Goal: Task Accomplishment & Management: Use online tool/utility

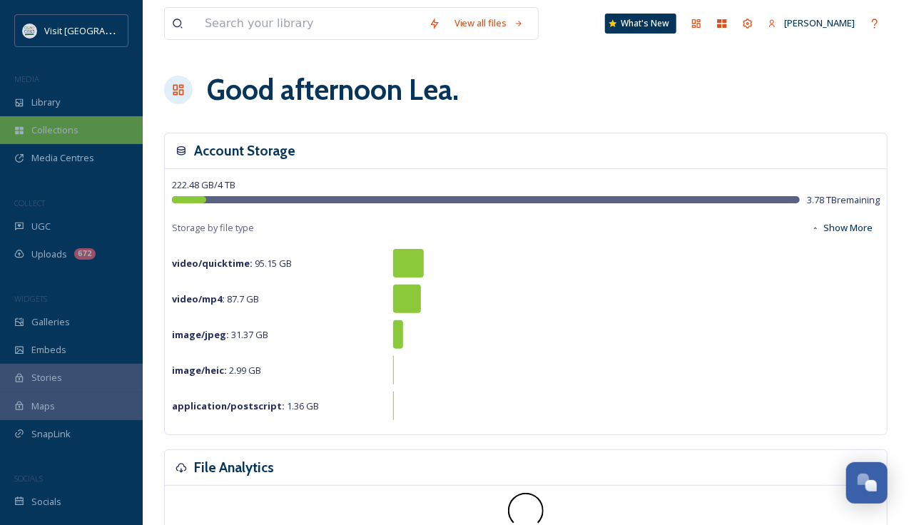
click at [74, 134] on span "Collections" at bounding box center [54, 130] width 47 height 14
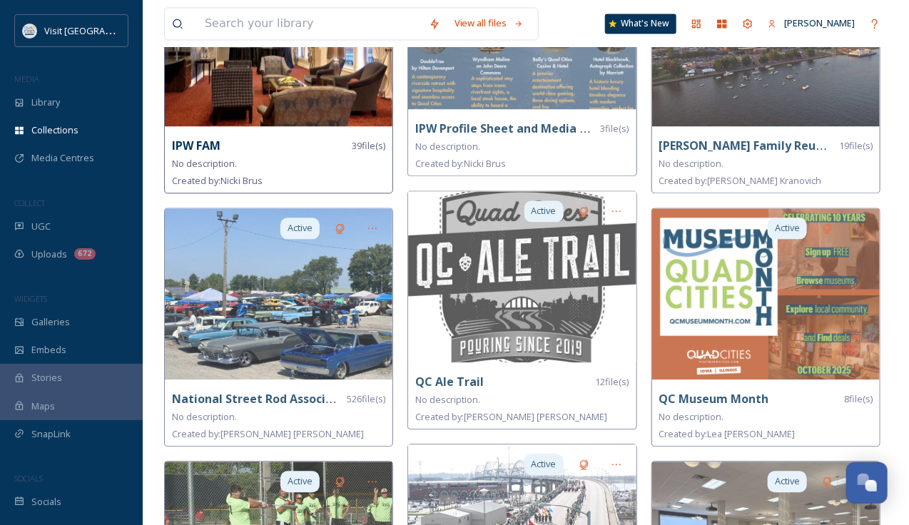
scroll to position [1173, 0]
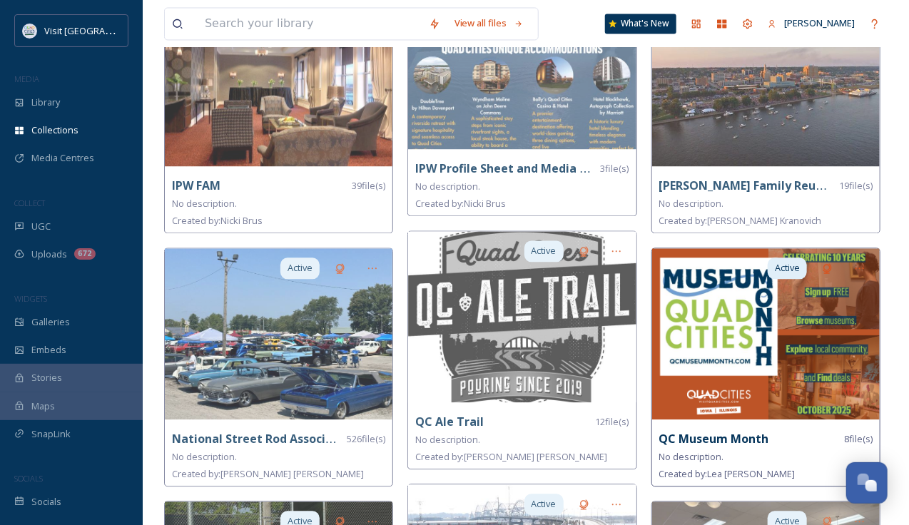
click at [760, 319] on img at bounding box center [766, 333] width 228 height 171
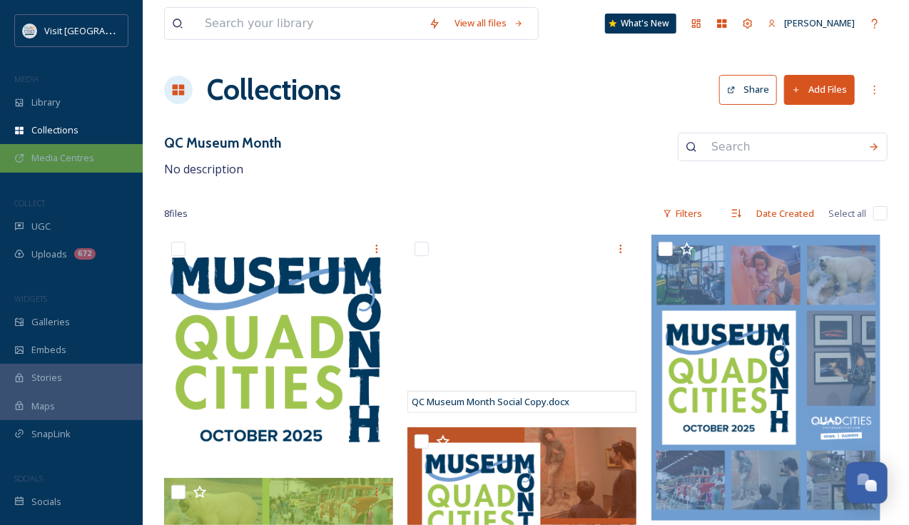
click at [81, 165] on div "Media Centres" at bounding box center [71, 158] width 143 height 28
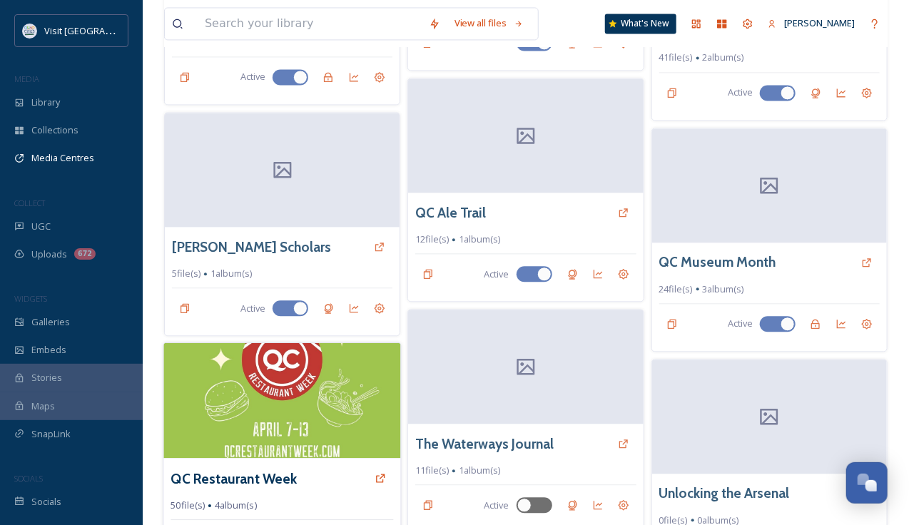
scroll to position [1262, 0]
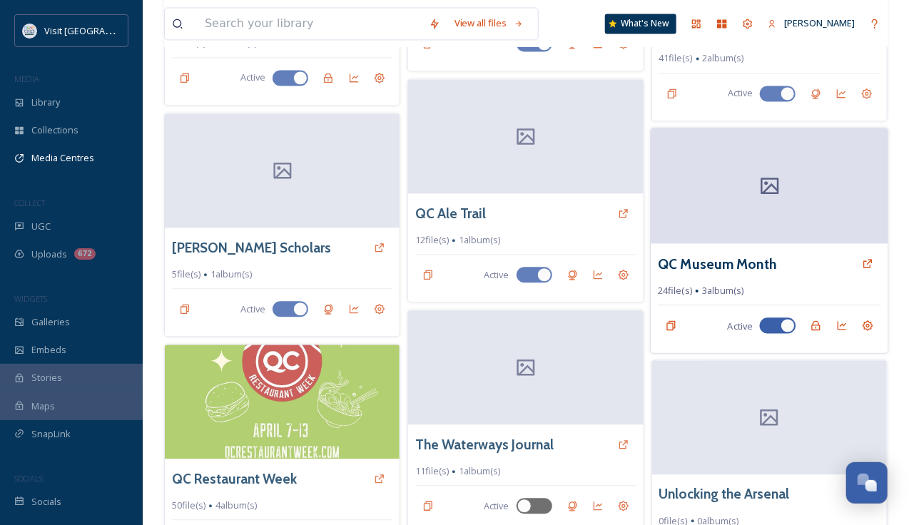
click at [754, 197] on div at bounding box center [770, 186] width 238 height 116
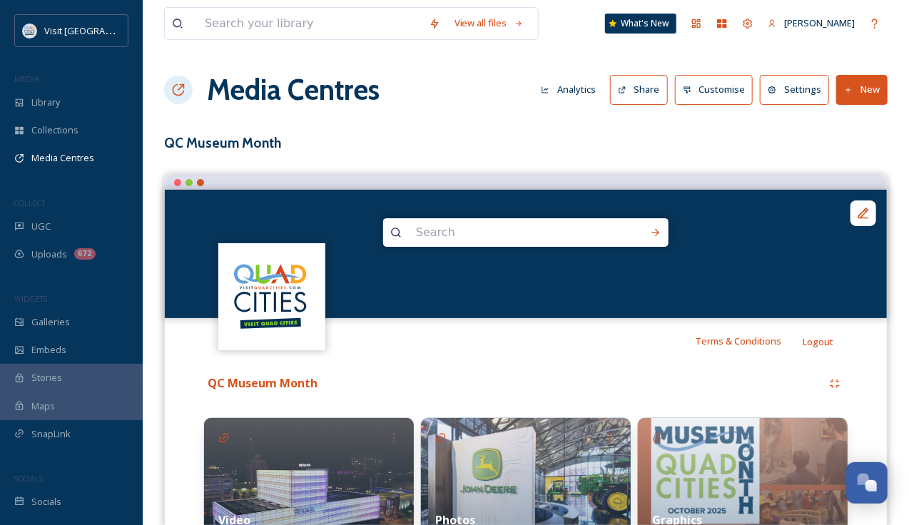
scroll to position [93, 0]
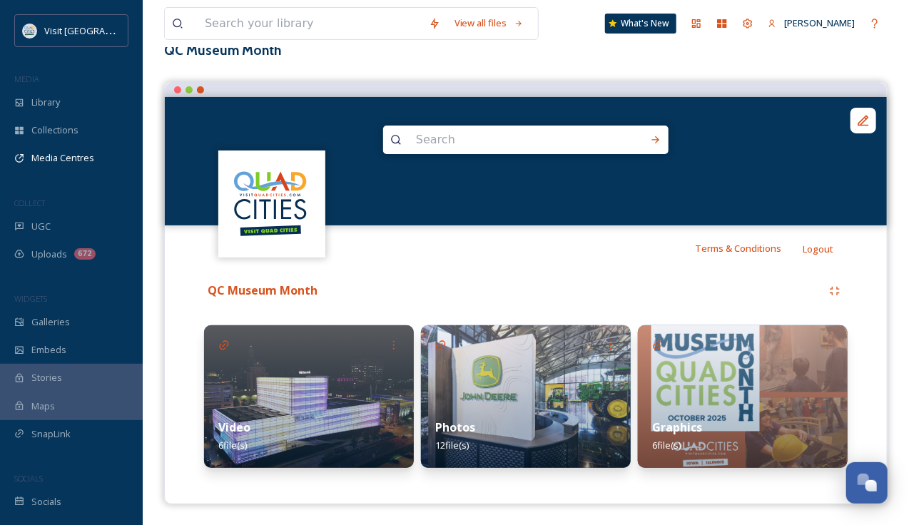
click at [305, 390] on img at bounding box center [309, 396] width 210 height 143
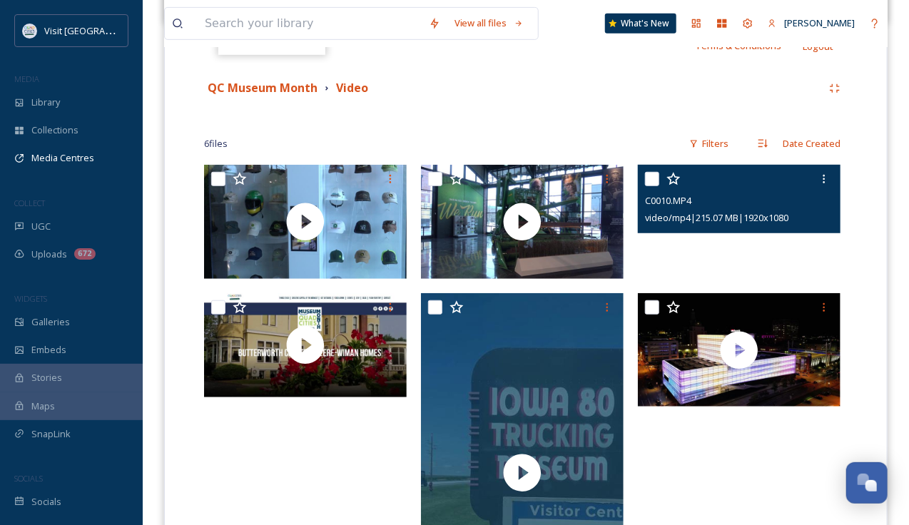
scroll to position [294, 0]
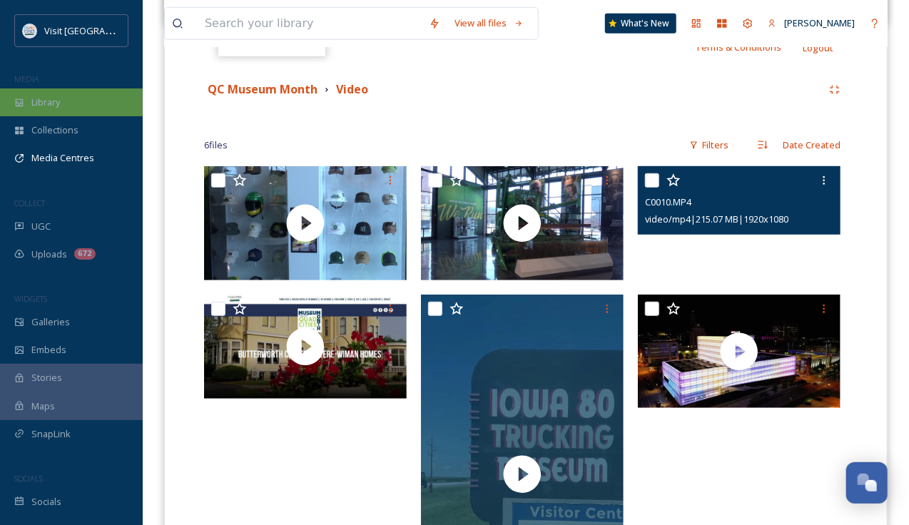
click at [83, 99] on div "Library" at bounding box center [71, 102] width 143 height 28
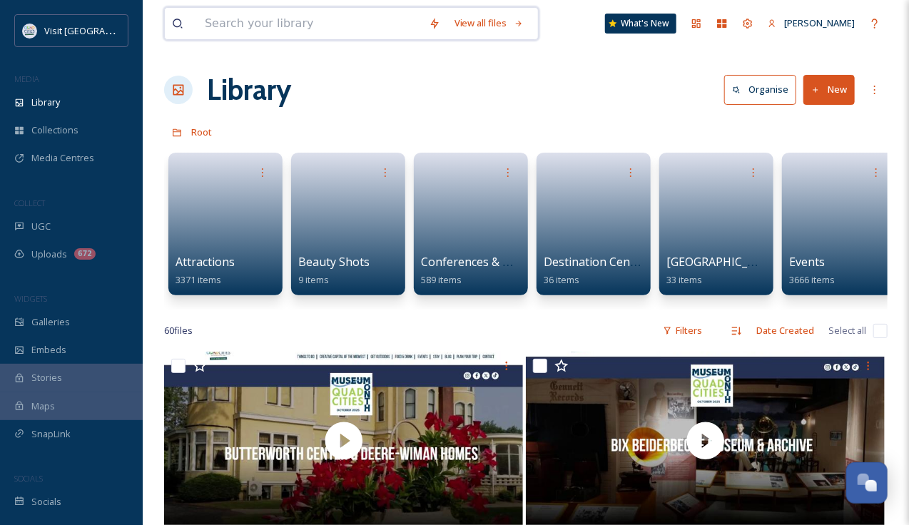
click at [287, 22] on input at bounding box center [310, 23] width 224 height 31
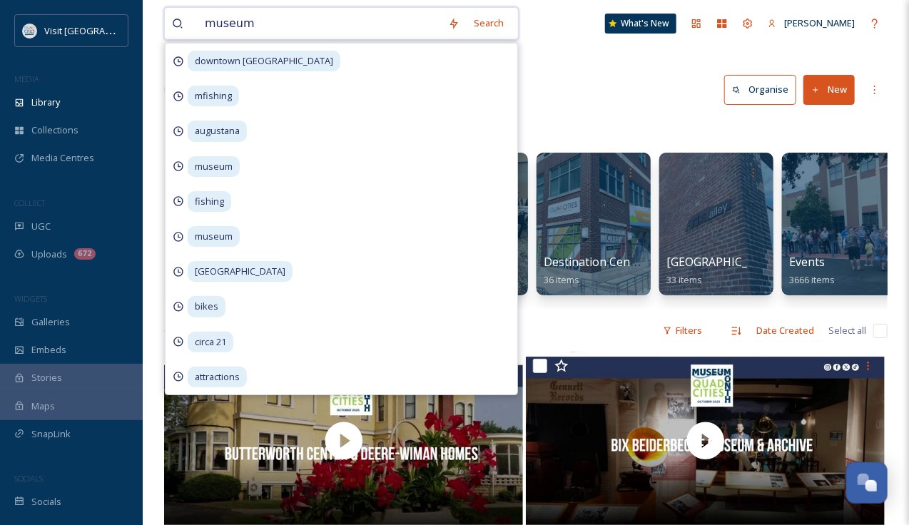
type input "museums"
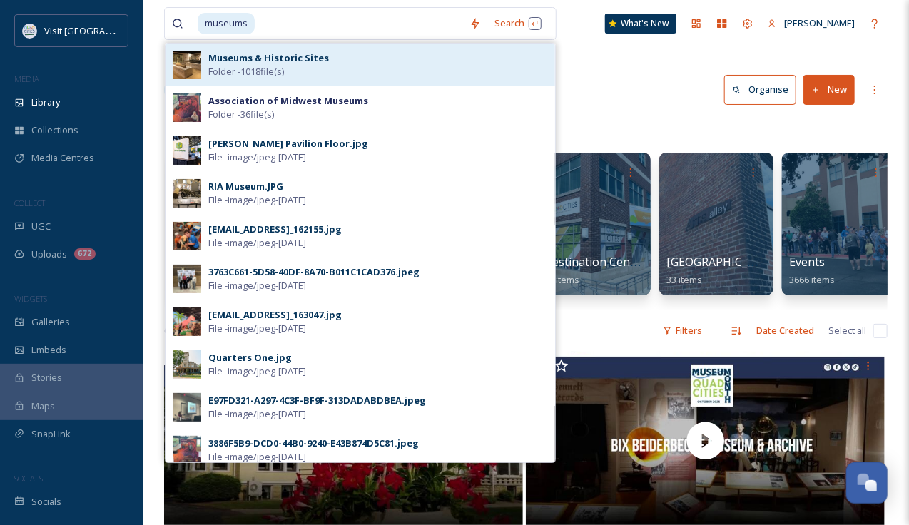
click at [284, 65] on span "Folder - 1018 file(s)" at bounding box center [246, 72] width 76 height 14
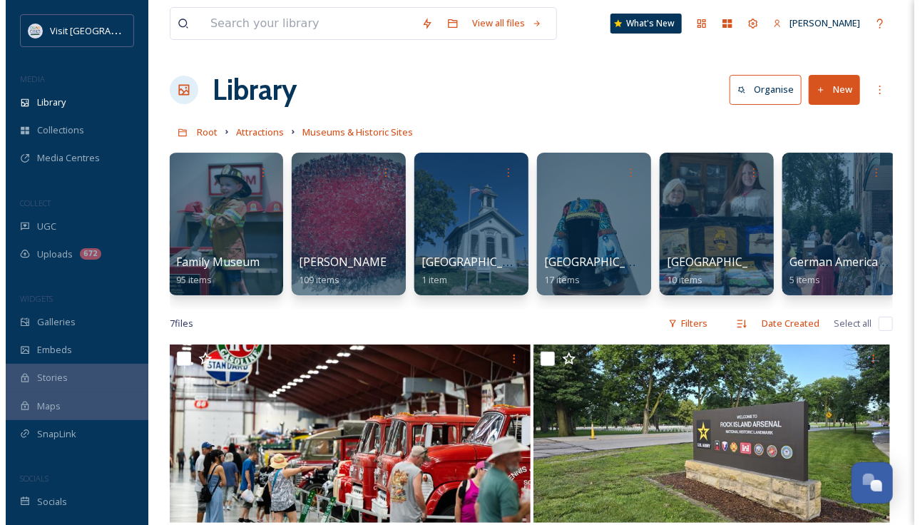
scroll to position [0, 1101]
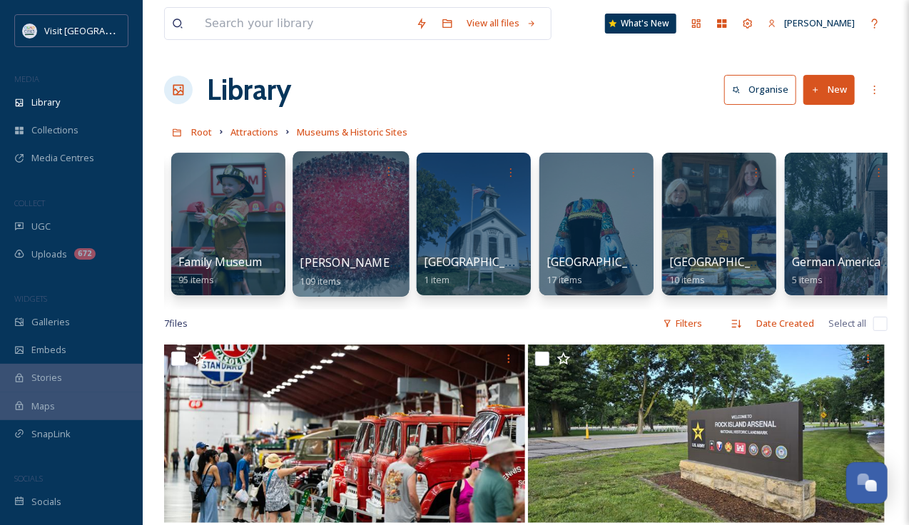
click at [330, 245] on div at bounding box center [350, 224] width 116 height 146
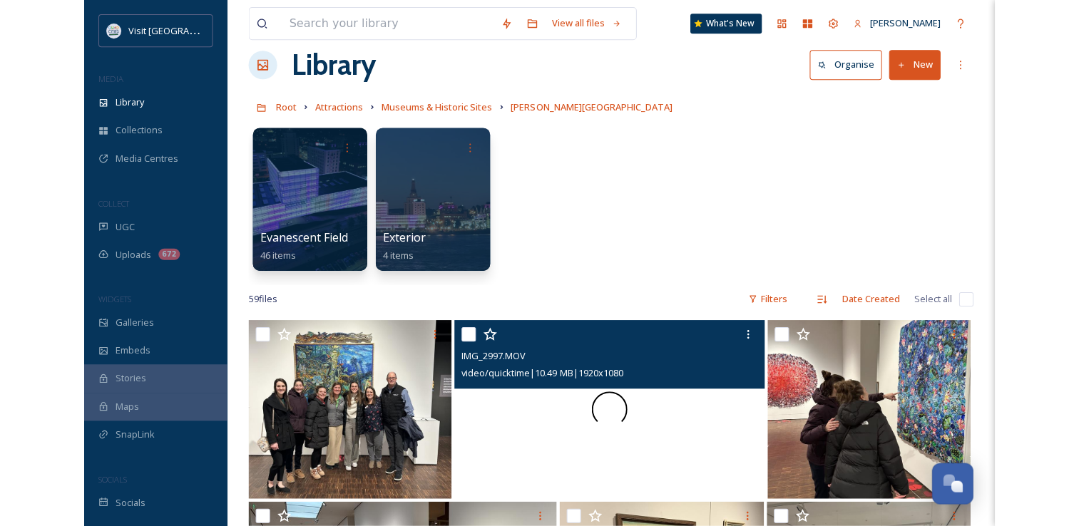
scroll to position [237, 0]
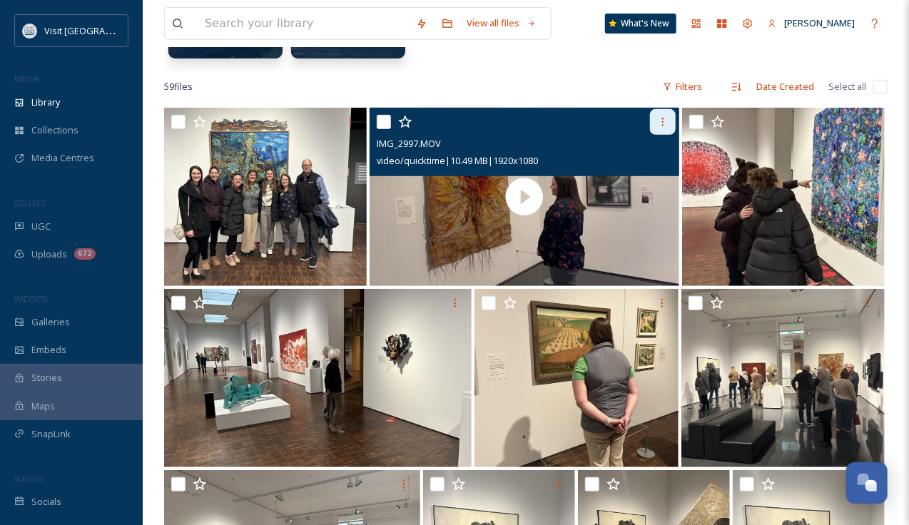
click at [657, 122] on icon at bounding box center [662, 121] width 11 height 11
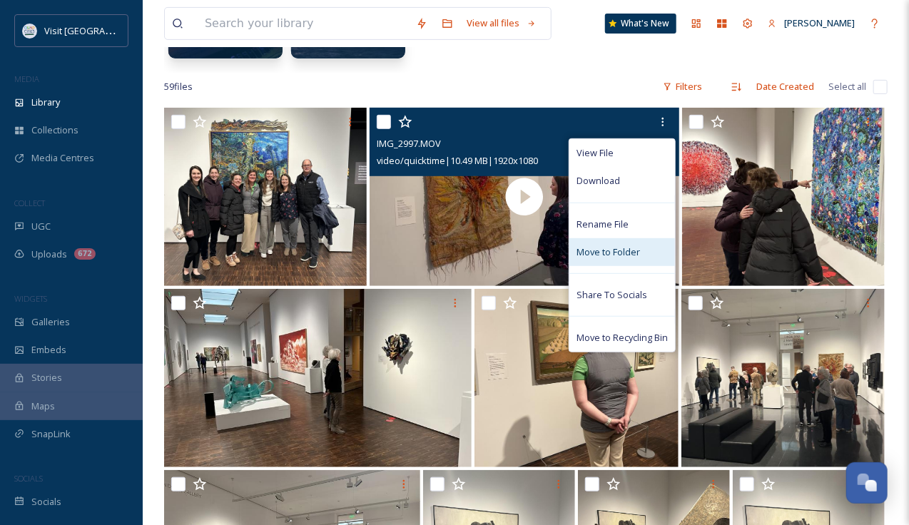
click at [599, 247] on span "Move to Folder" at bounding box center [607, 252] width 63 height 14
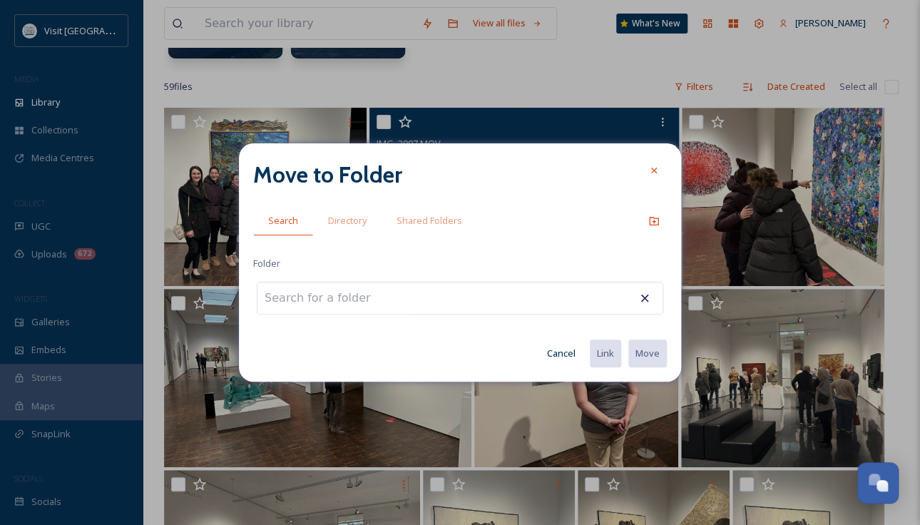
click at [354, 308] on input at bounding box center [336, 297] width 157 height 31
click at [428, 224] on span "Shared Folders" at bounding box center [430, 221] width 66 height 14
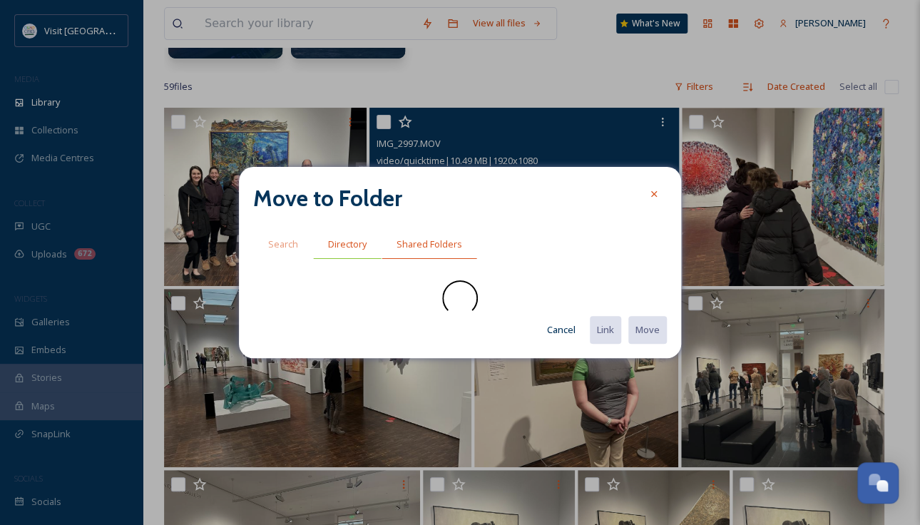
click at [332, 248] on span "Directory" at bounding box center [347, 245] width 39 height 14
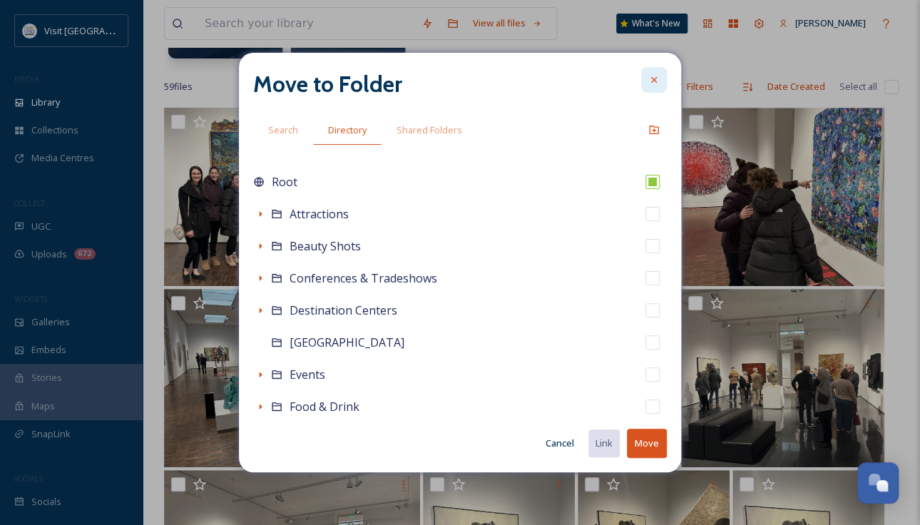
click at [651, 78] on icon at bounding box center [653, 79] width 11 height 11
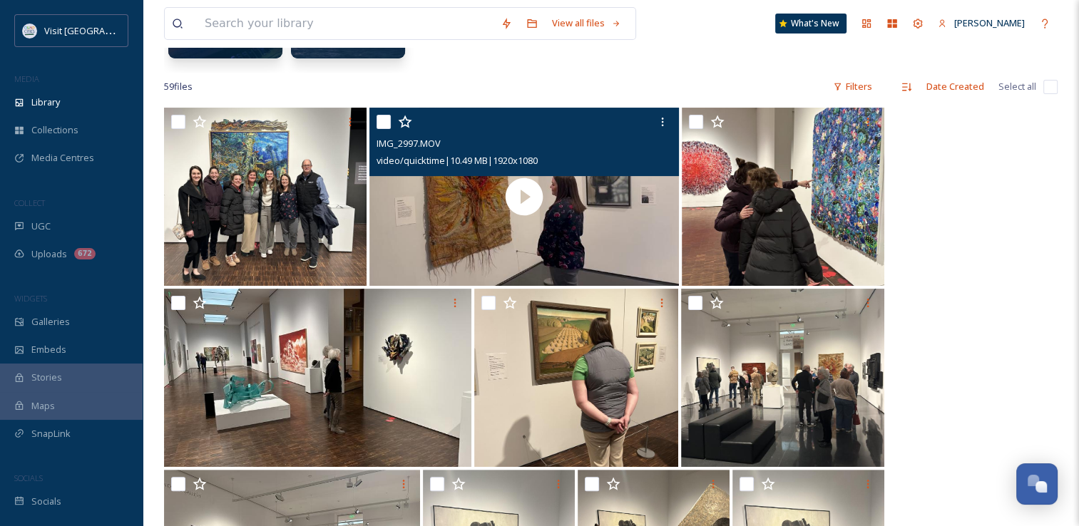
click at [383, 111] on div at bounding box center [527, 122] width 300 height 26
click at [382, 124] on input "checkbox" at bounding box center [384, 122] width 14 height 14
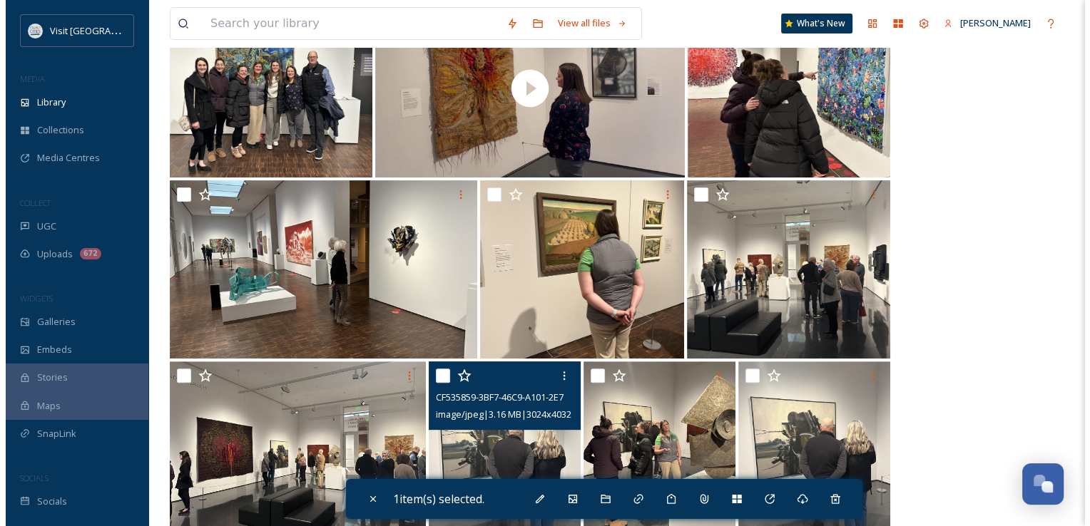
scroll to position [345, 0]
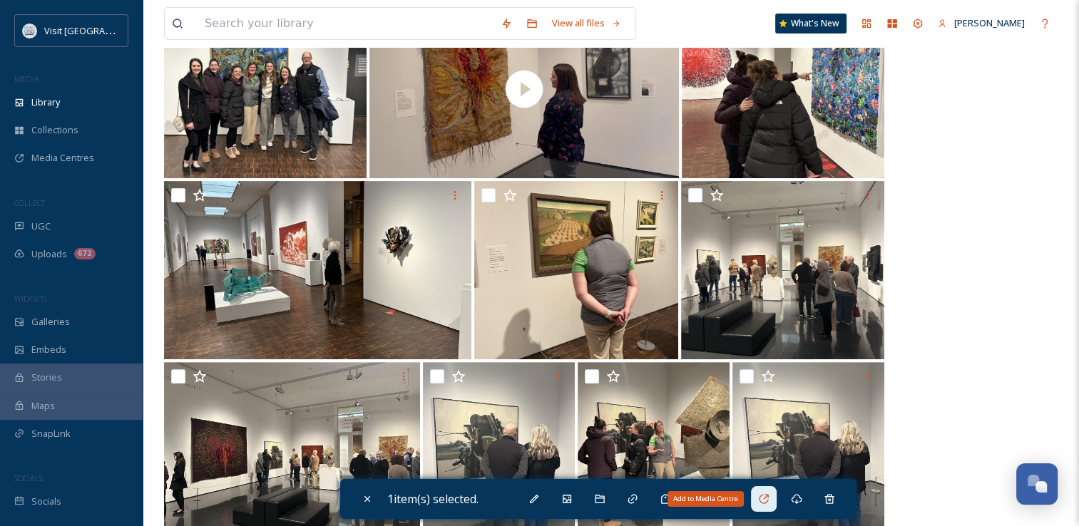
click at [770, 495] on icon at bounding box center [763, 499] width 11 height 11
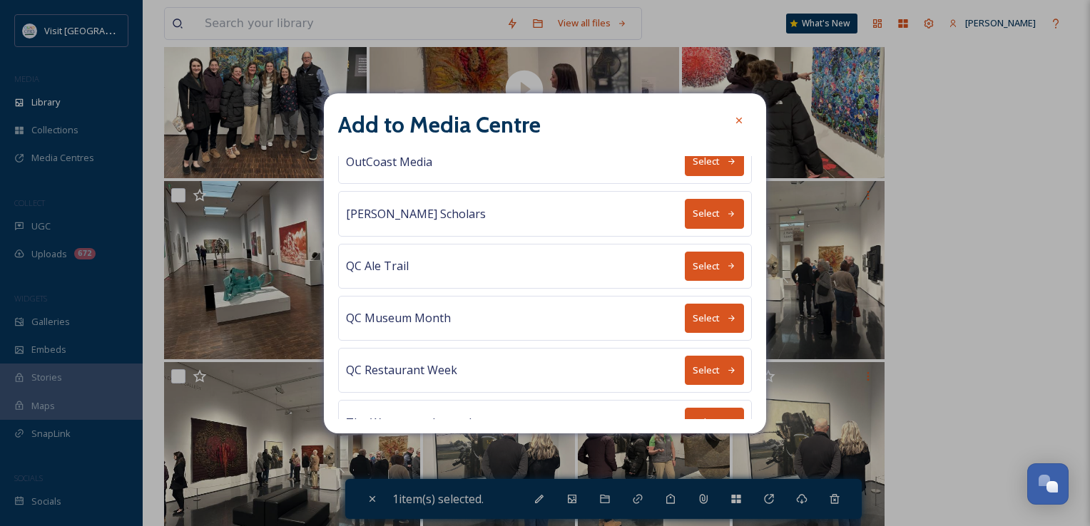
scroll to position [769, 0]
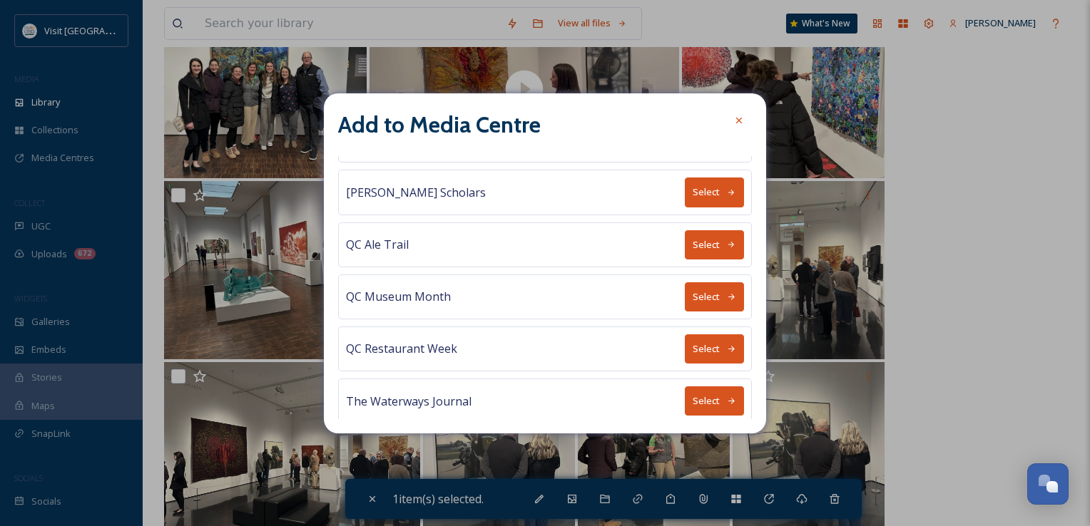
click at [707, 284] on button "Select" at bounding box center [714, 296] width 59 height 29
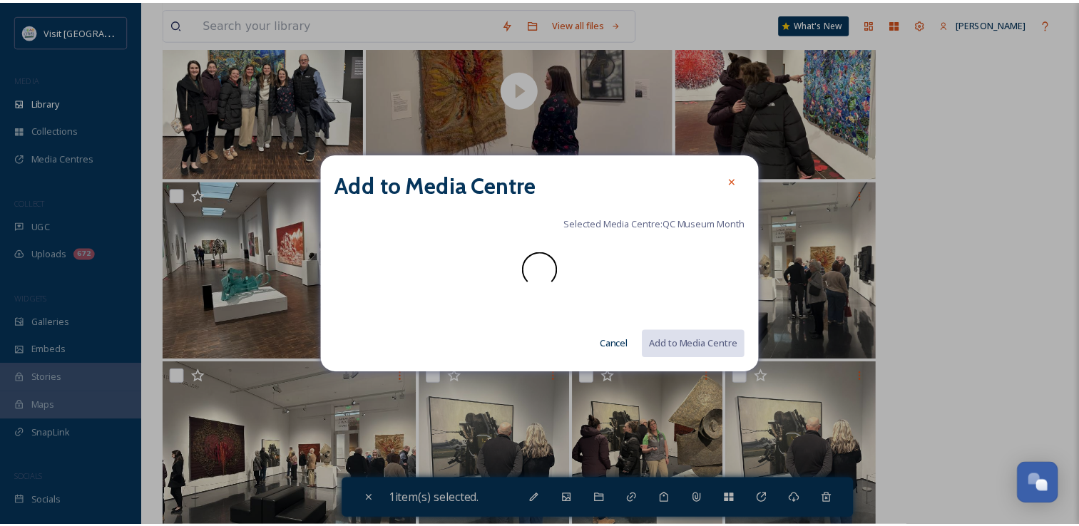
scroll to position [0, 0]
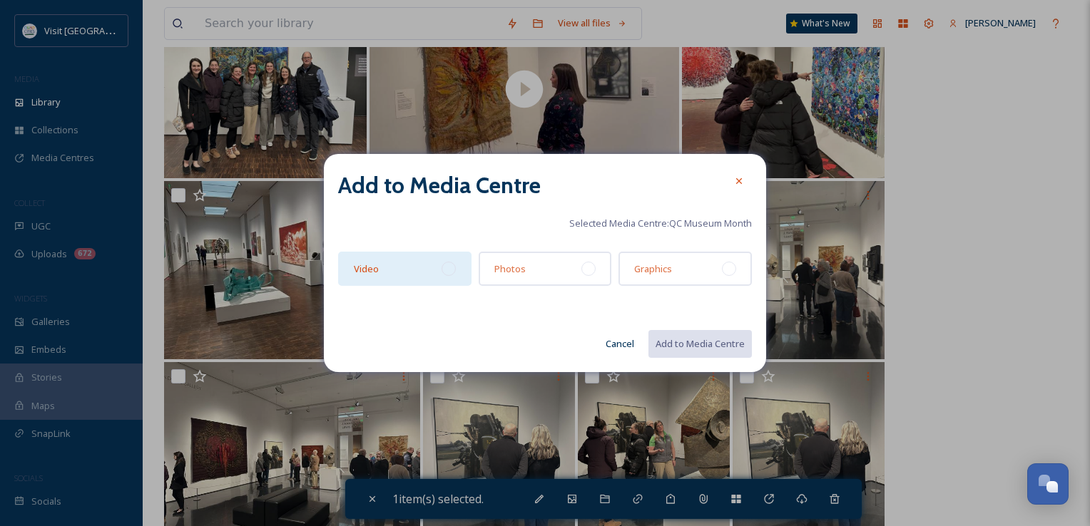
click at [449, 271] on div at bounding box center [449, 269] width 14 height 14
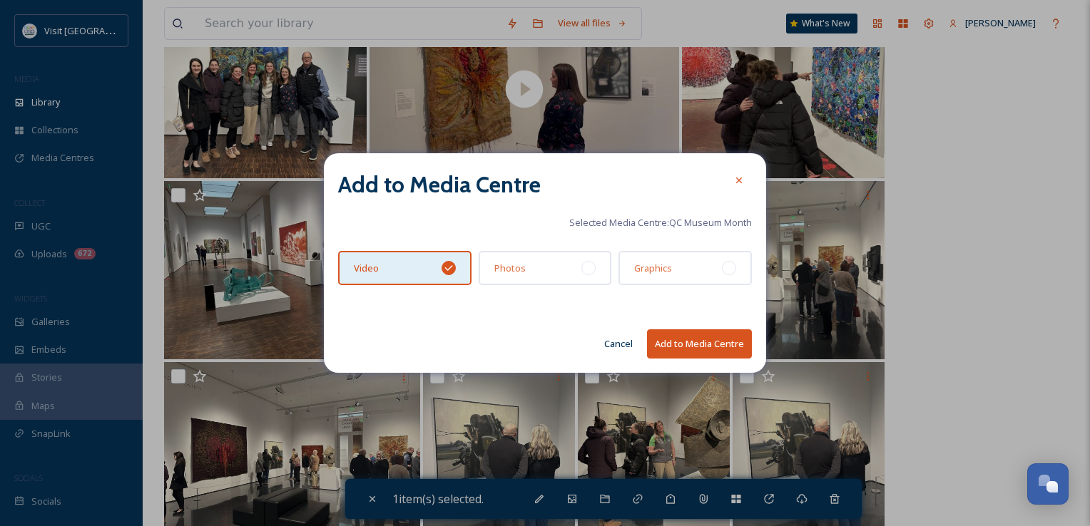
click at [686, 337] on button "Add to Media Centre" at bounding box center [699, 344] width 105 height 29
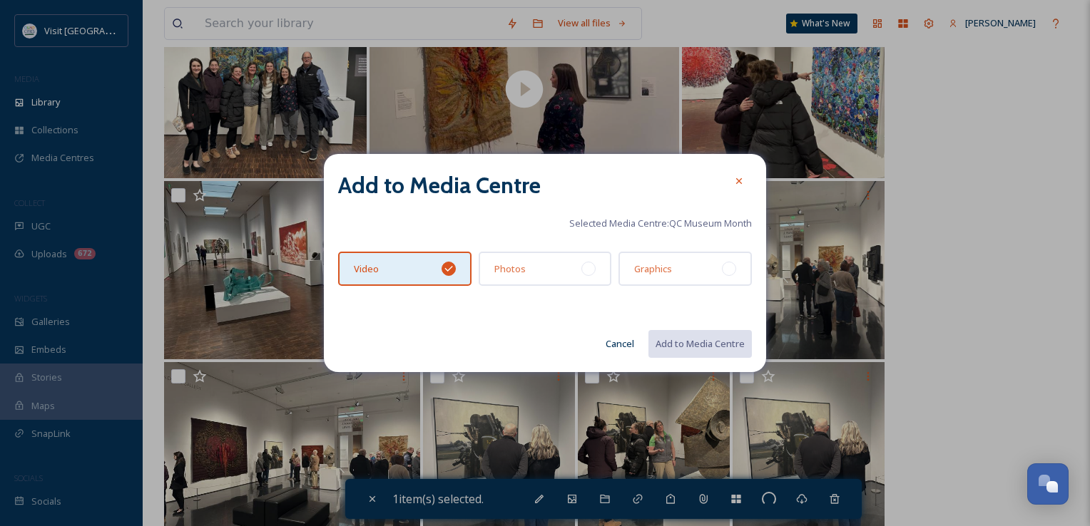
checkbox input "false"
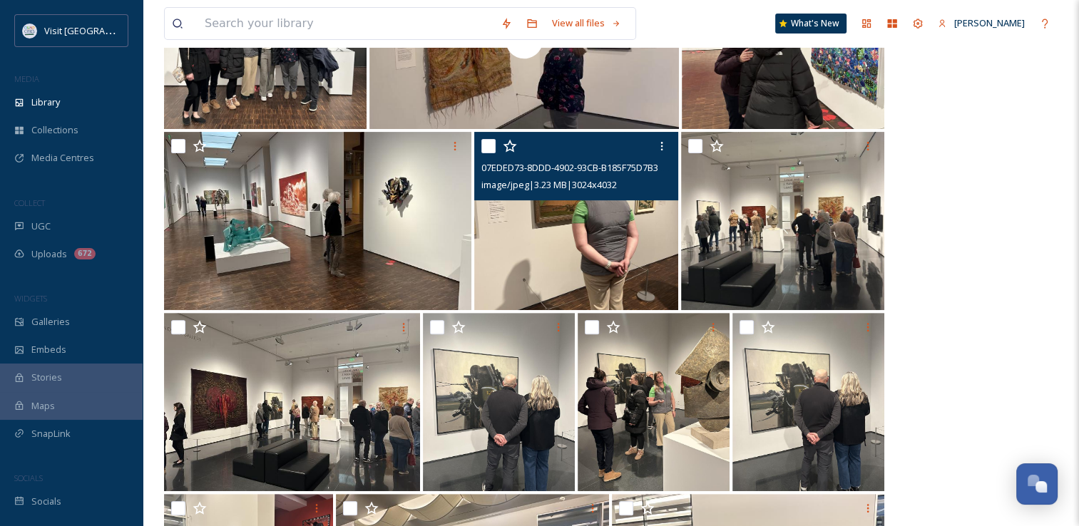
scroll to position [393, 0]
click at [494, 146] on input "checkbox" at bounding box center [489, 147] width 14 height 14
checkbox input "true"
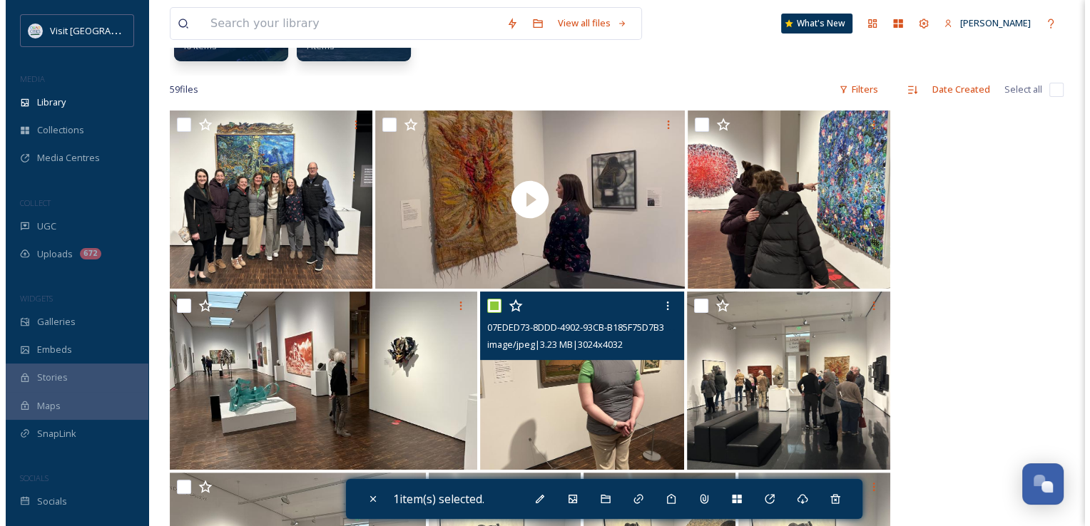
scroll to position [233, 0]
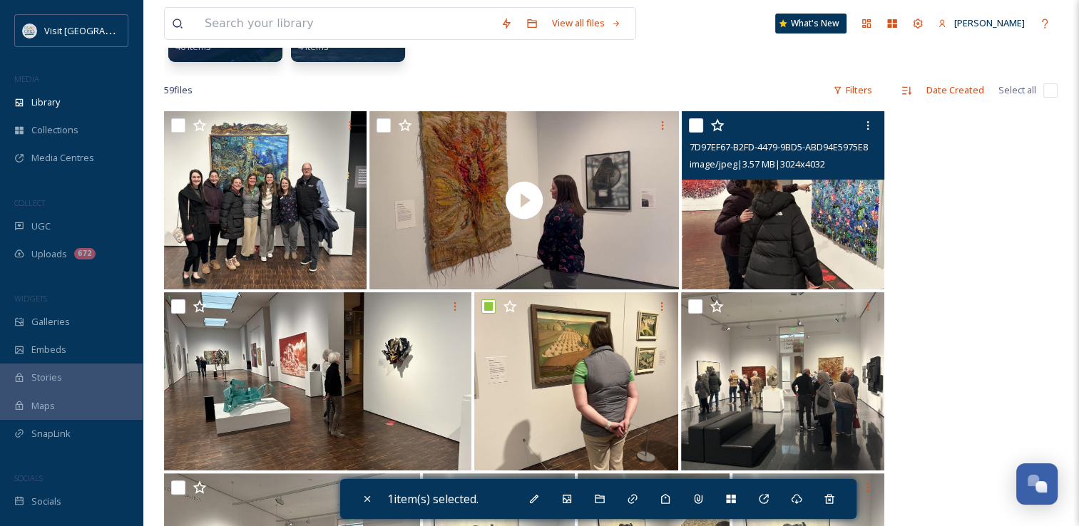
click at [699, 131] on input "checkbox" at bounding box center [696, 125] width 14 height 14
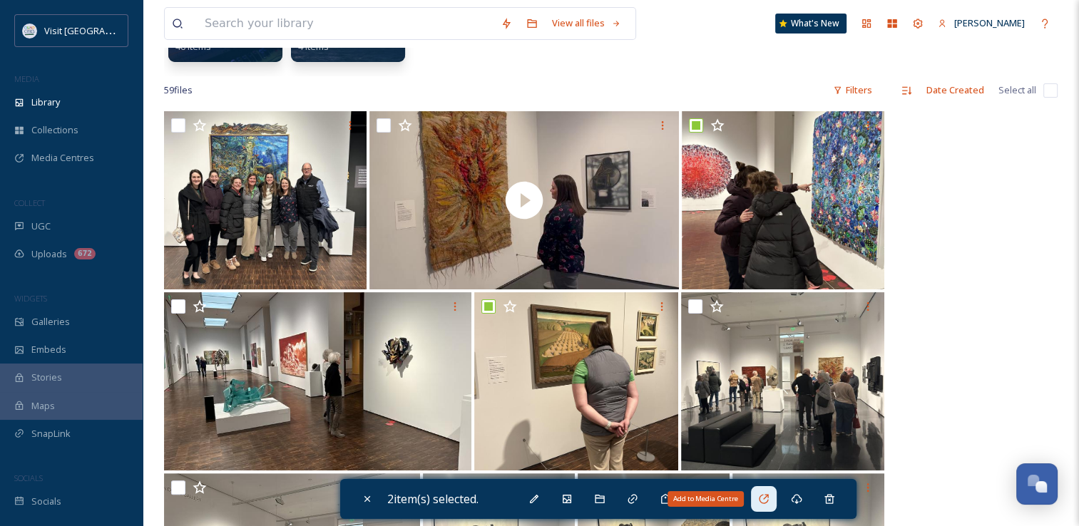
click at [768, 506] on div "Add to Media Centre" at bounding box center [764, 500] width 26 height 26
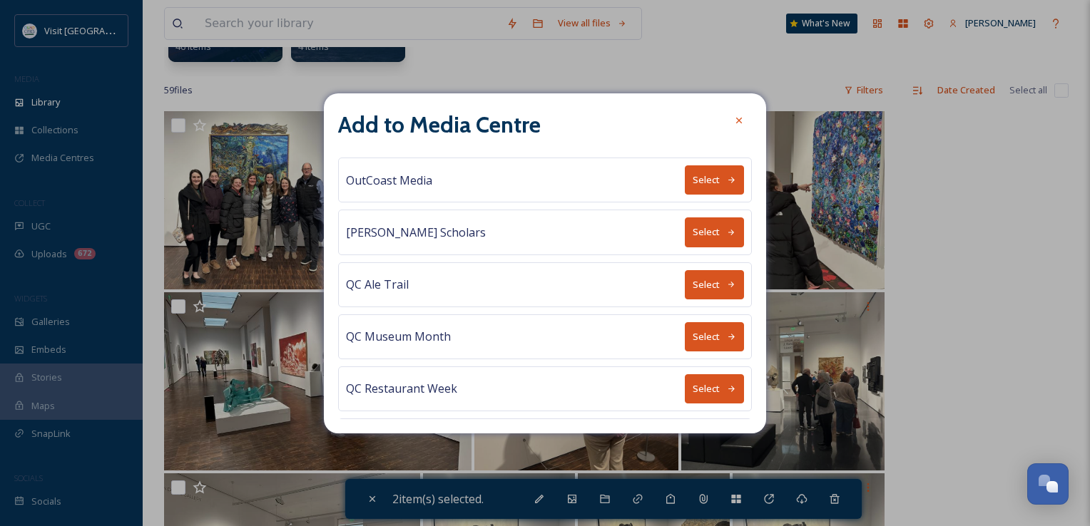
scroll to position [769, 0]
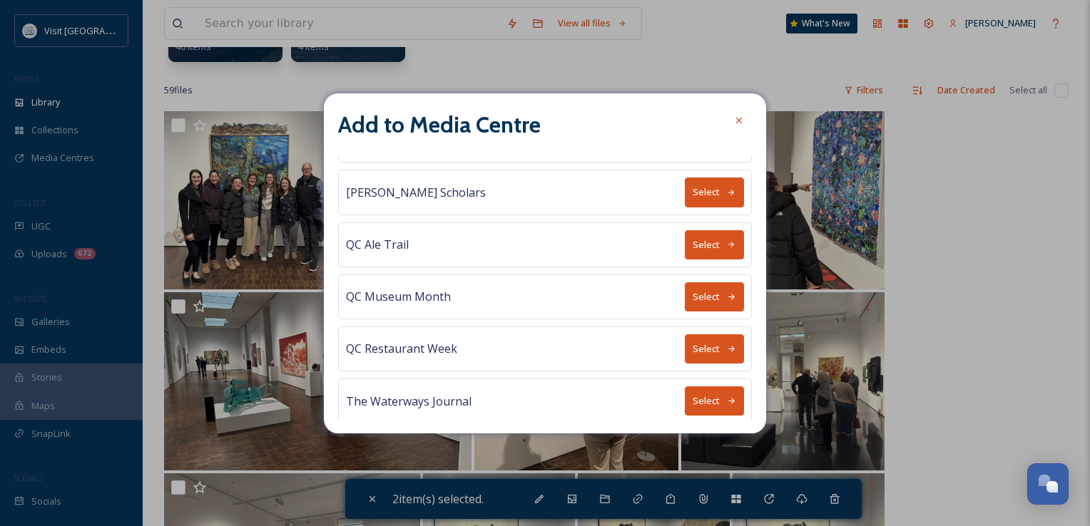
click at [691, 290] on button "Select" at bounding box center [714, 296] width 59 height 29
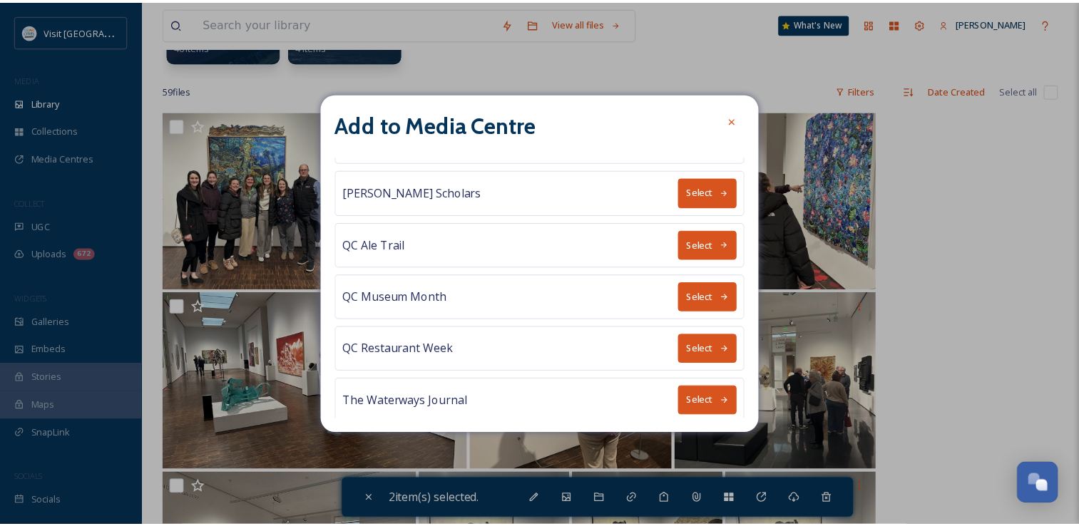
scroll to position [0, 0]
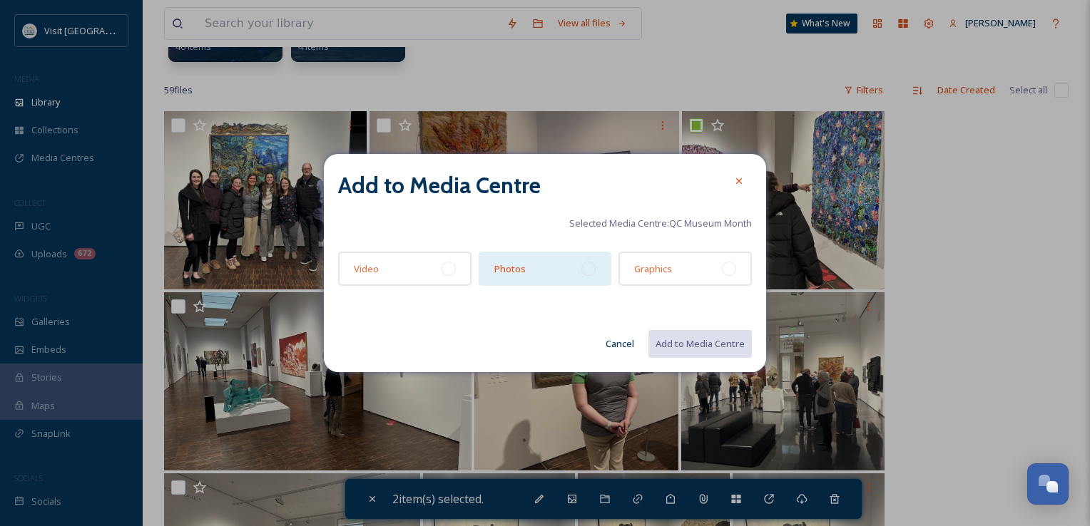
click at [591, 272] on div at bounding box center [588, 269] width 14 height 14
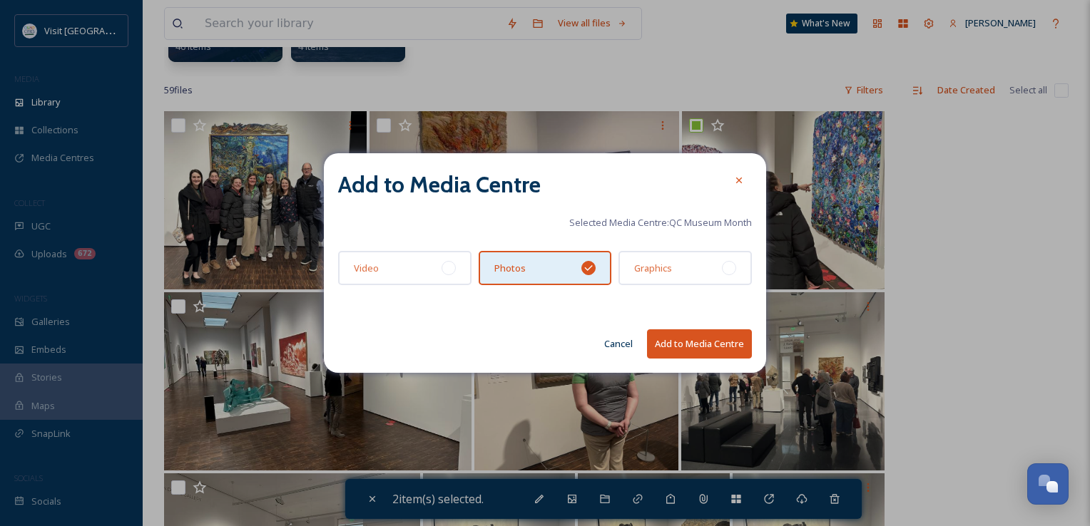
click at [691, 342] on button "Add to Media Centre" at bounding box center [699, 344] width 105 height 29
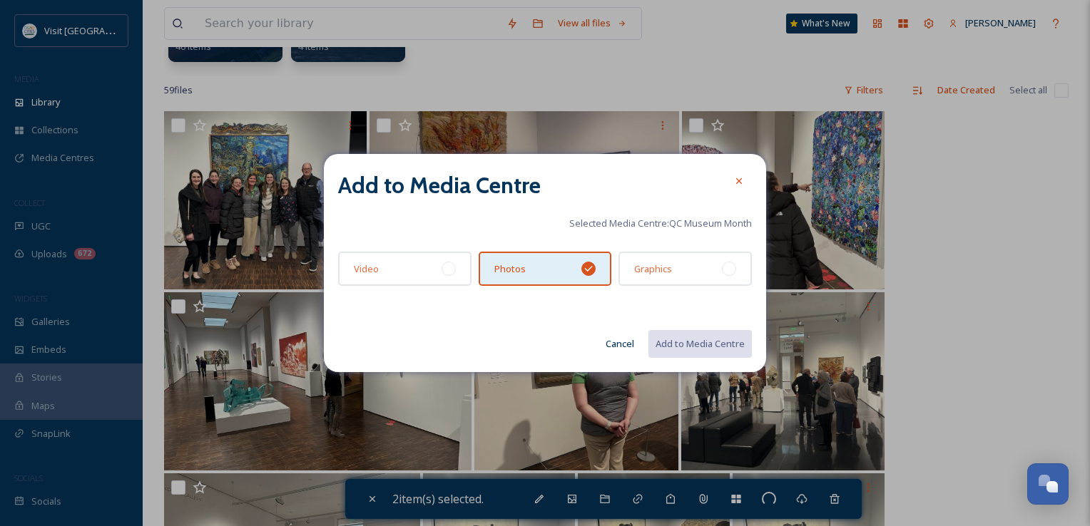
checkbox input "false"
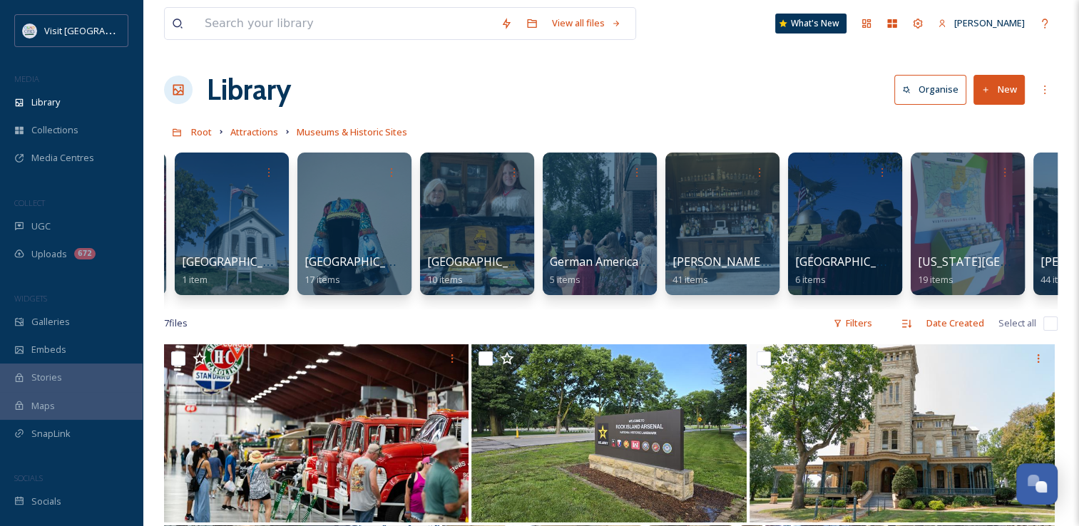
scroll to position [0, 1381]
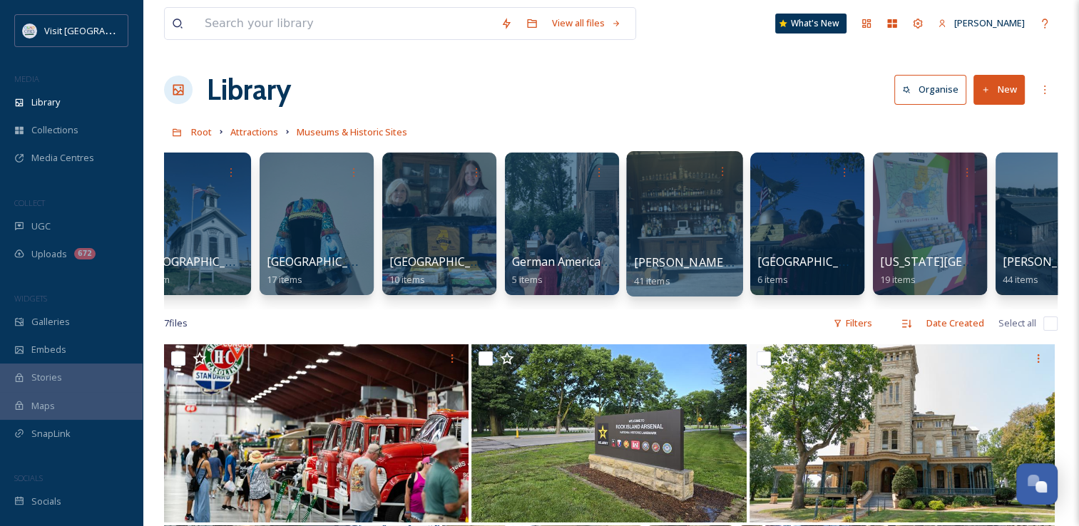
click at [702, 224] on div at bounding box center [684, 224] width 116 height 146
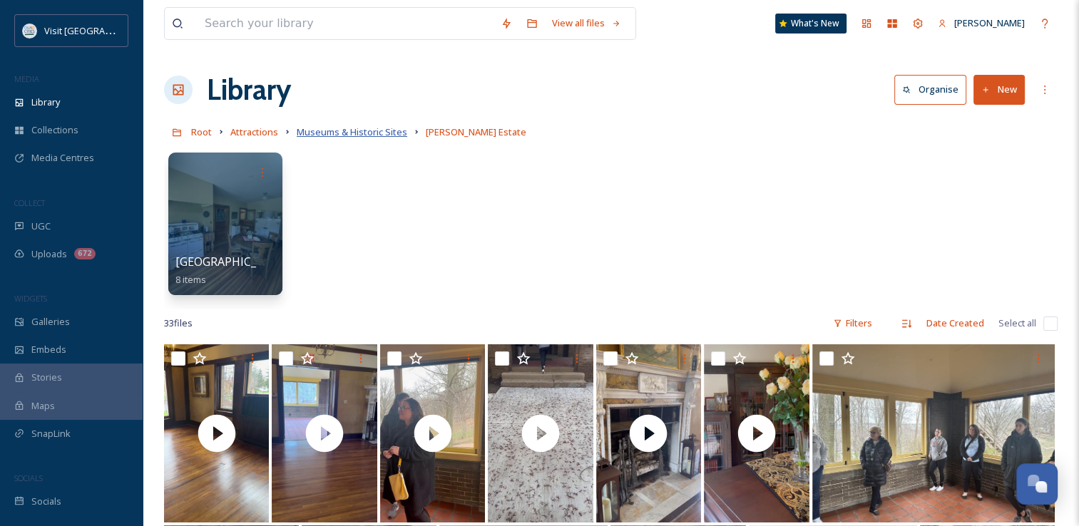
click at [314, 133] on span "Museums & Historic Sites" at bounding box center [352, 132] width 111 height 13
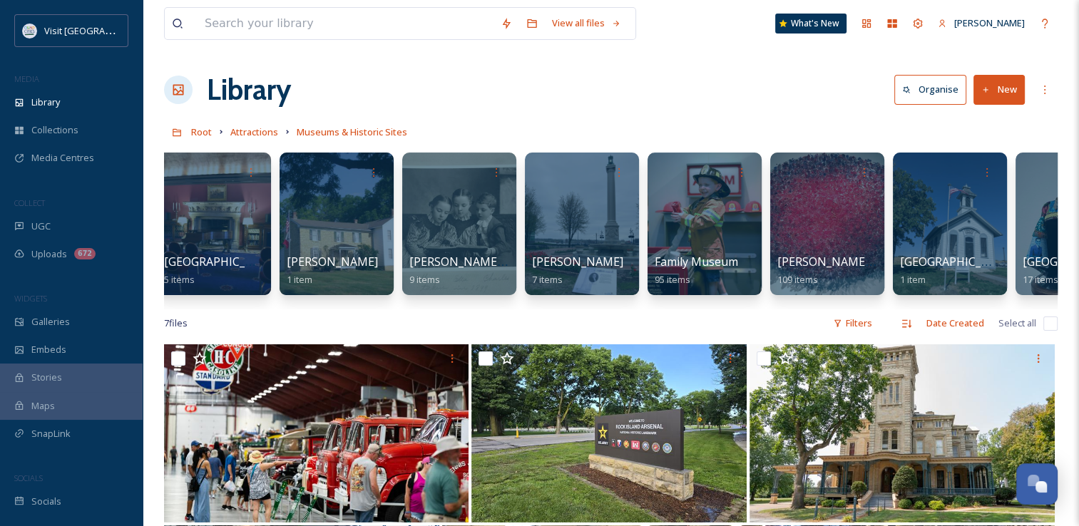
scroll to position [0, 623]
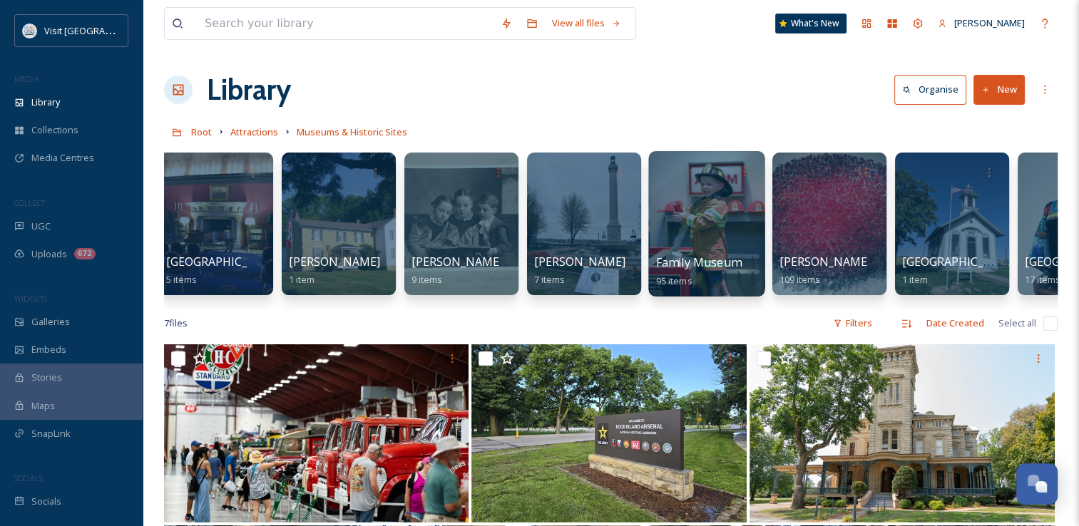
click at [716, 235] on div at bounding box center [706, 224] width 116 height 146
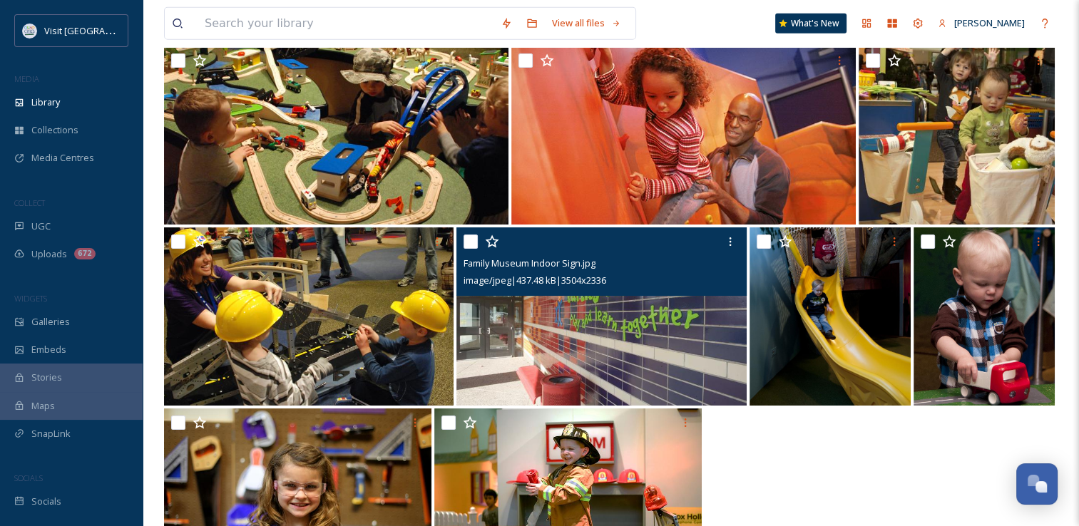
scroll to position [4214, 0]
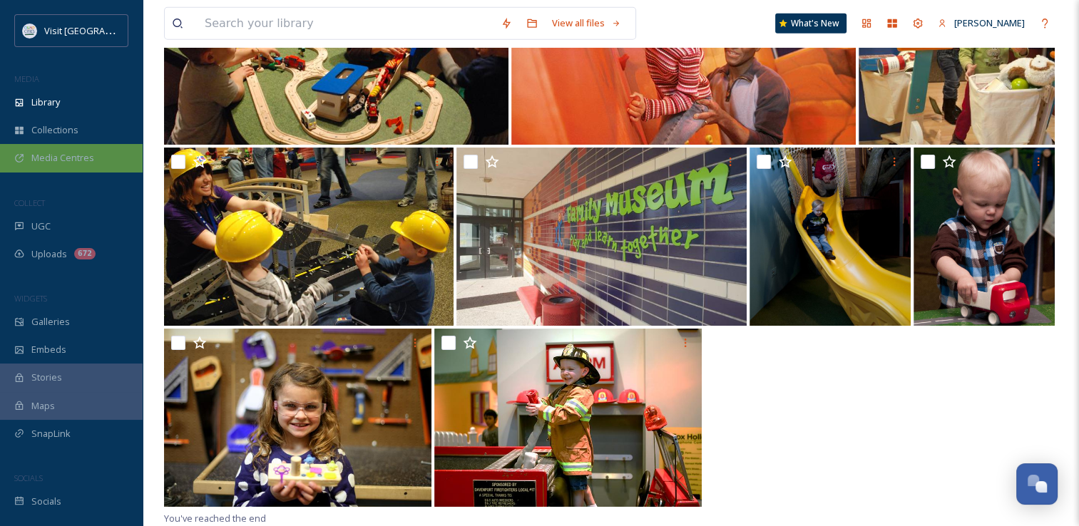
click at [88, 154] on span "Media Centres" at bounding box center [62, 158] width 63 height 14
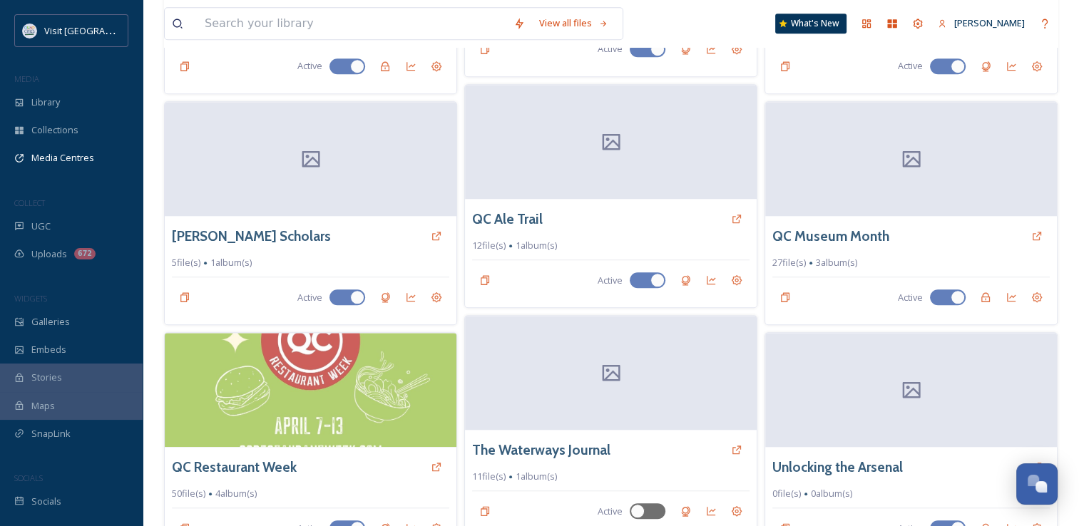
scroll to position [1256, 0]
click at [858, 235] on h3 "QC Museum Month" at bounding box center [830, 237] width 118 height 21
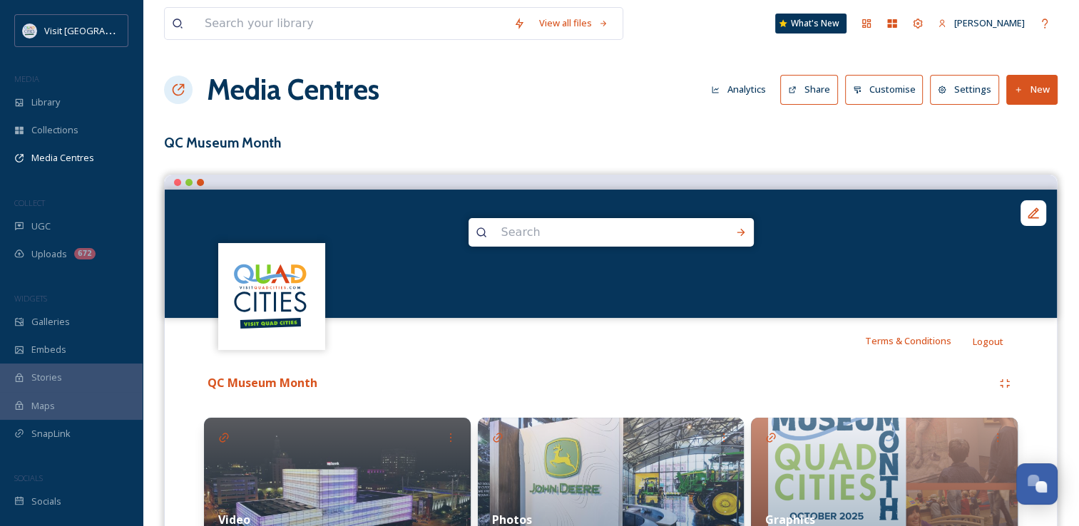
scroll to position [91, 0]
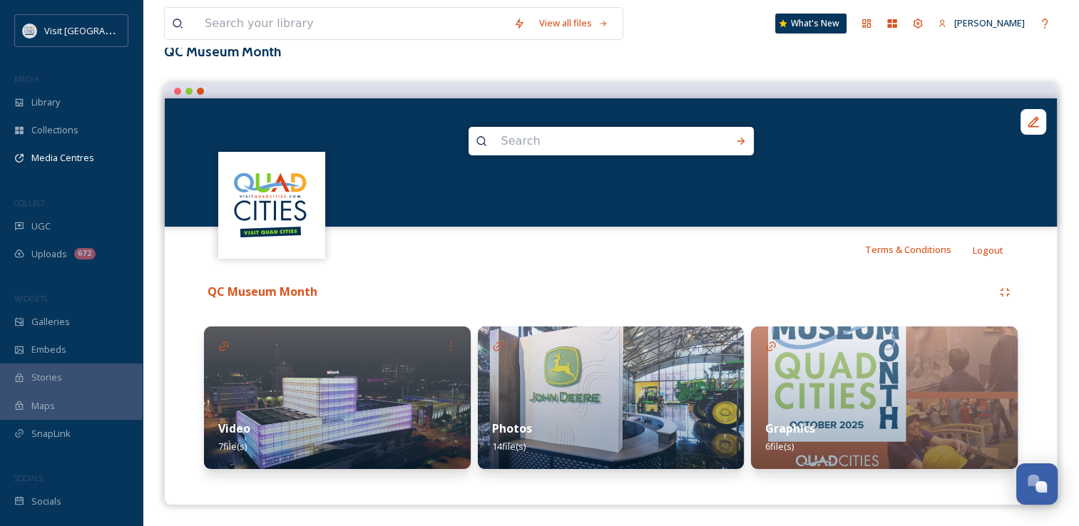
click at [564, 392] on img at bounding box center [611, 398] width 267 height 143
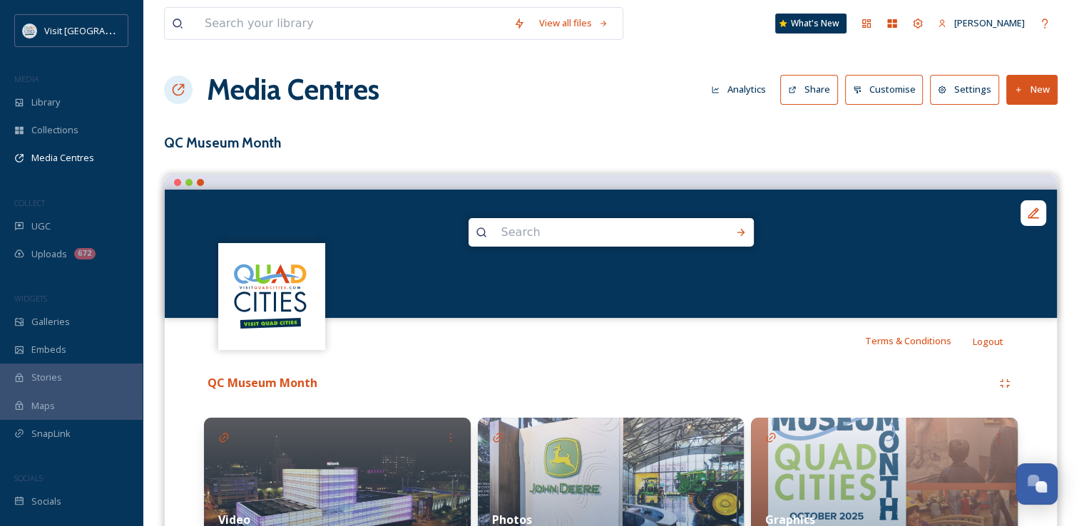
scroll to position [91, 0]
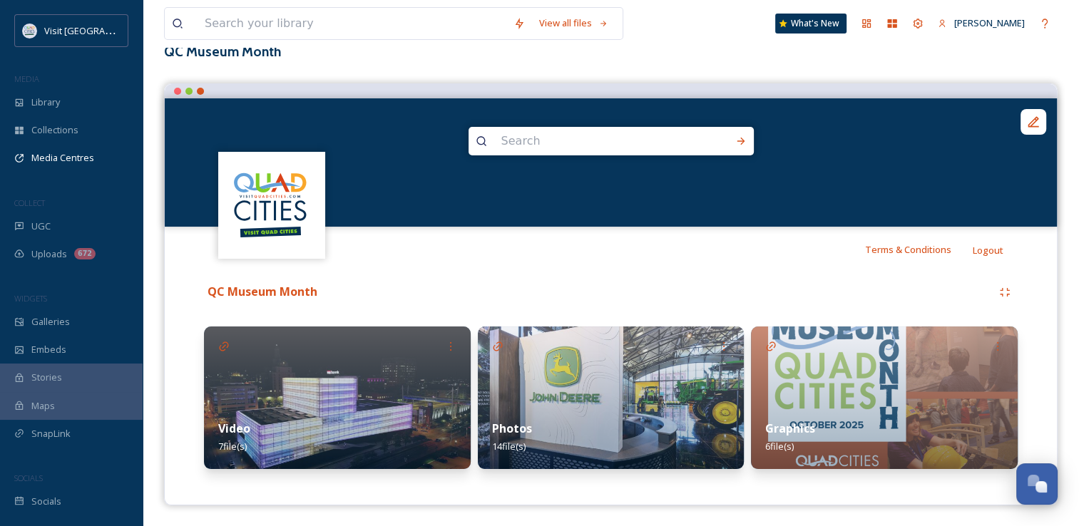
click at [307, 427] on div "Video 7 file(s)" at bounding box center [337, 437] width 267 height 63
